Goal: Task Accomplishment & Management: Complete application form

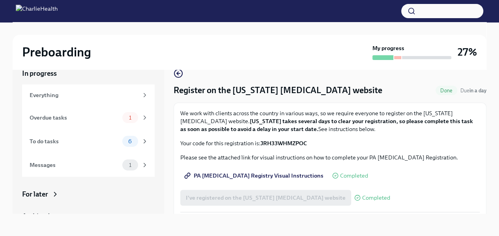
scroll to position [30, 0]
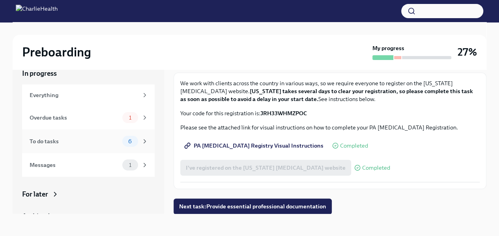
click at [127, 144] on div "6" at bounding box center [130, 141] width 16 height 11
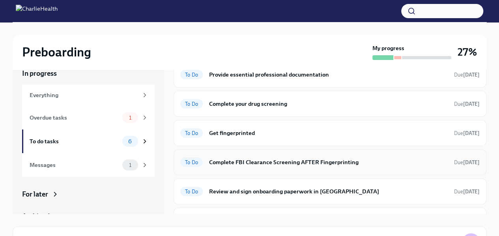
scroll to position [41, 0]
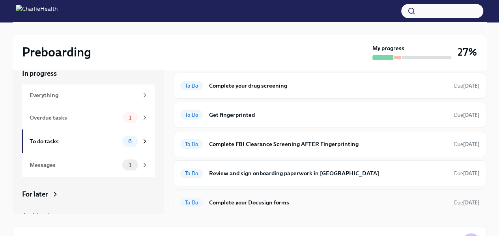
click at [294, 198] on h6 "Complete your Docusign forms" at bounding box center [328, 202] width 239 height 9
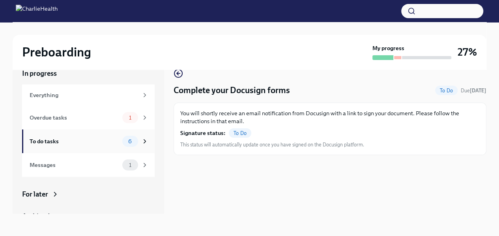
click at [125, 141] on span "6" at bounding box center [129, 141] width 13 height 6
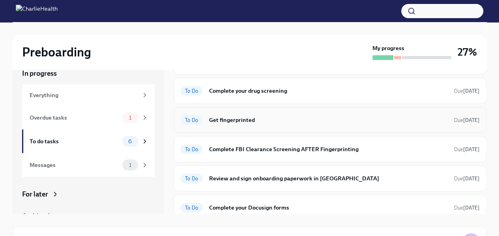
scroll to position [41, 0]
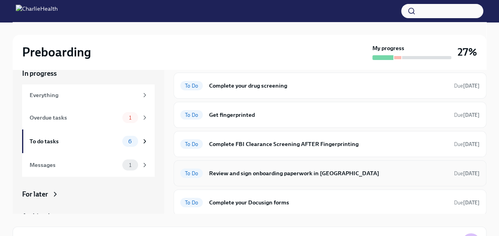
click at [343, 174] on h6 "Review and sign onboarding paperwork in [GEOGRAPHIC_DATA]" at bounding box center [328, 173] width 239 height 9
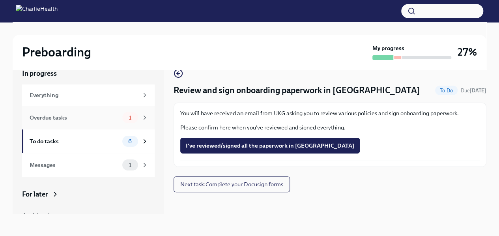
click at [114, 125] on div "Overdue tasks 1" at bounding box center [88, 118] width 133 height 24
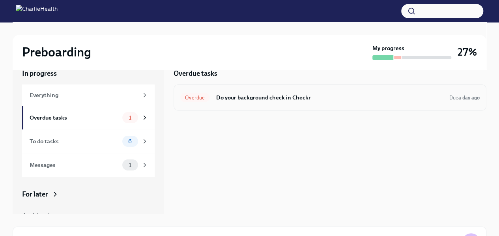
click at [247, 109] on div "Overdue Do your background check in Checkr Due a day ago" at bounding box center [330, 97] width 313 height 26
click at [255, 95] on h6 "Do your background check in Checkr" at bounding box center [329, 97] width 227 height 9
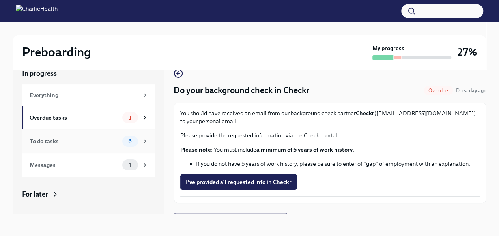
click at [104, 141] on div "To do tasks" at bounding box center [75, 141] width 90 height 9
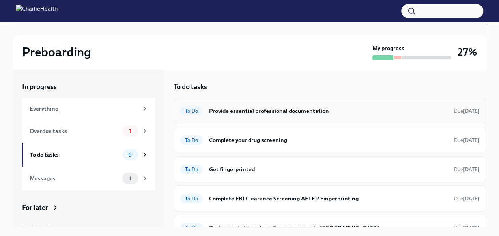
click at [307, 114] on h6 "Provide essential professional documentation" at bounding box center [328, 111] width 239 height 9
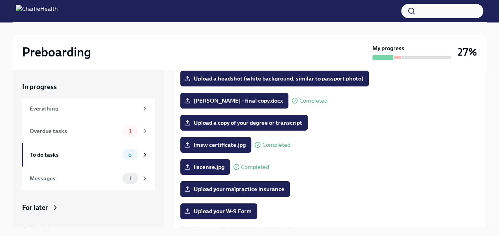
scroll to position [107, 0]
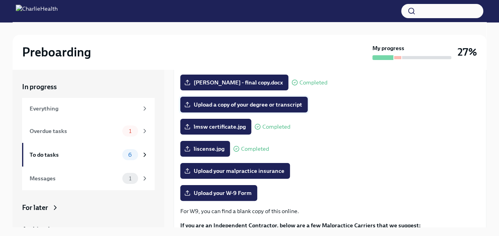
click at [234, 105] on span "Upload a copy of your degree or transcript" at bounding box center [244, 105] width 116 height 8
click at [0, 0] on input "Upload a copy of your degree or transcript" at bounding box center [0, 0] width 0 height 0
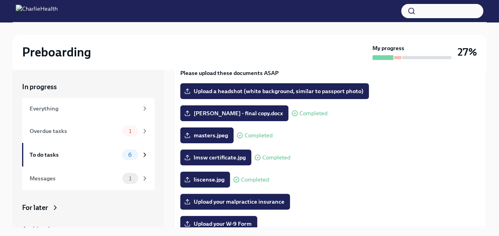
scroll to position [191, 0]
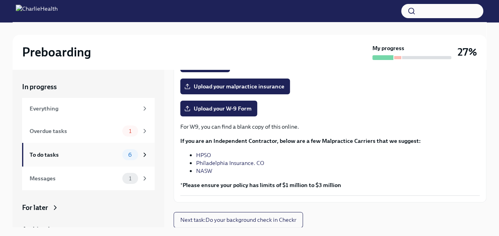
click at [141, 156] on icon at bounding box center [144, 154] width 7 height 7
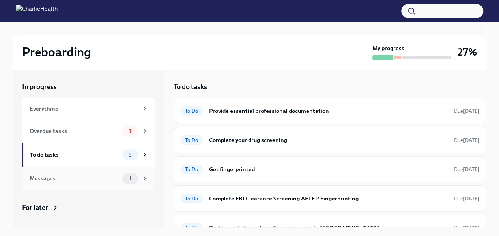
click at [133, 173] on div "1" at bounding box center [135, 178] width 26 height 11
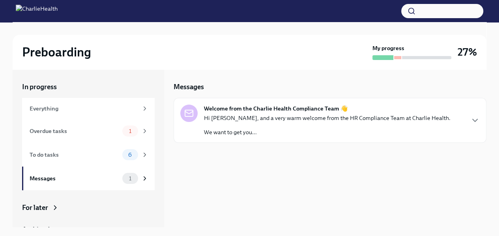
click at [255, 107] on strong "Welcome from the Charlie Health Compliance Team 👋" at bounding box center [276, 109] width 144 height 8
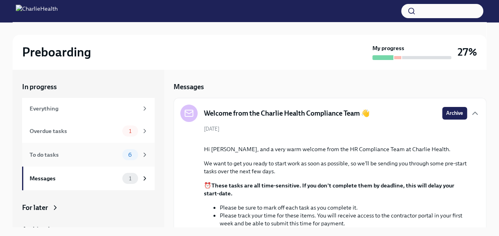
click at [130, 157] on span "6" at bounding box center [129, 155] width 13 height 6
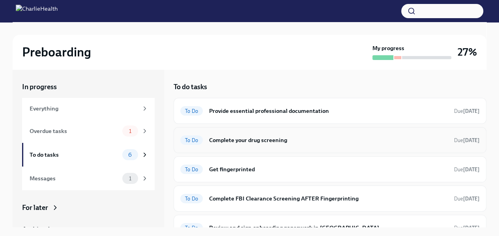
click at [241, 140] on h6 "Complete your drug screening" at bounding box center [328, 140] width 239 height 9
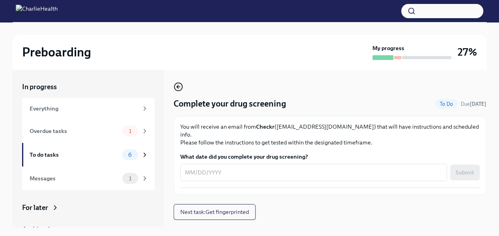
click at [178, 90] on icon "button" at bounding box center [178, 86] width 9 height 9
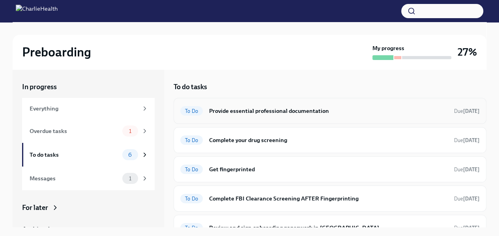
click at [312, 110] on h6 "Provide essential professional documentation" at bounding box center [328, 111] width 239 height 9
